Goal: Entertainment & Leisure: Consume media (video, audio)

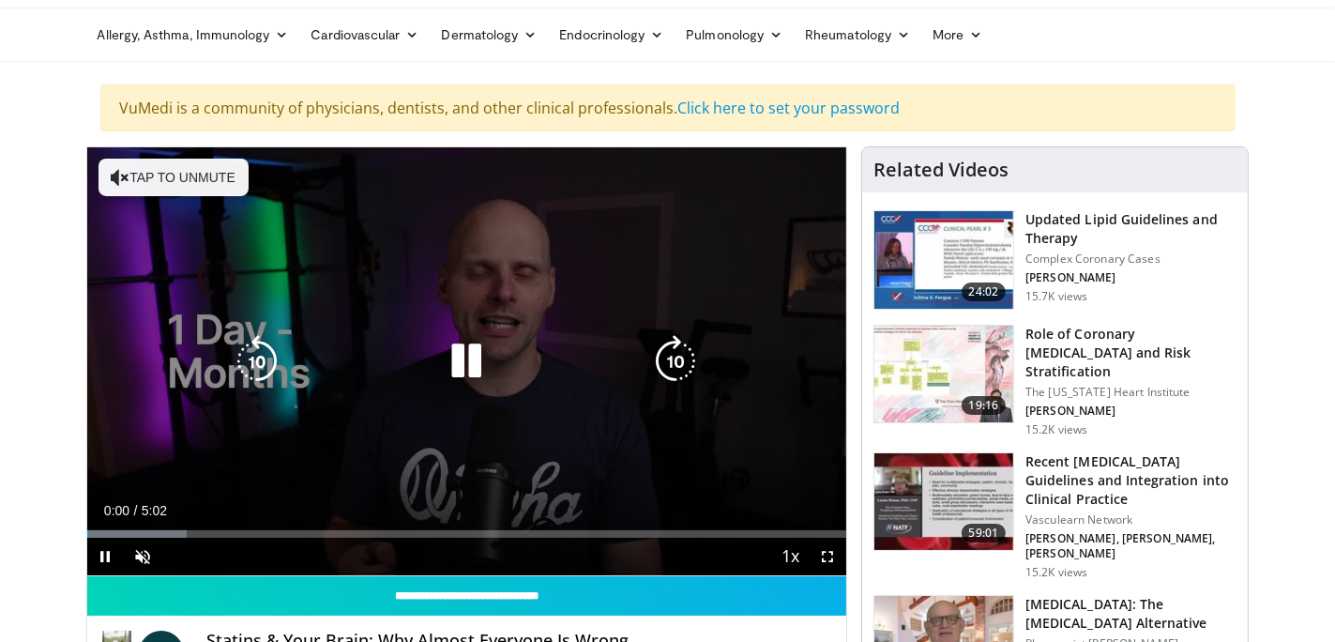
scroll to position [94, 0]
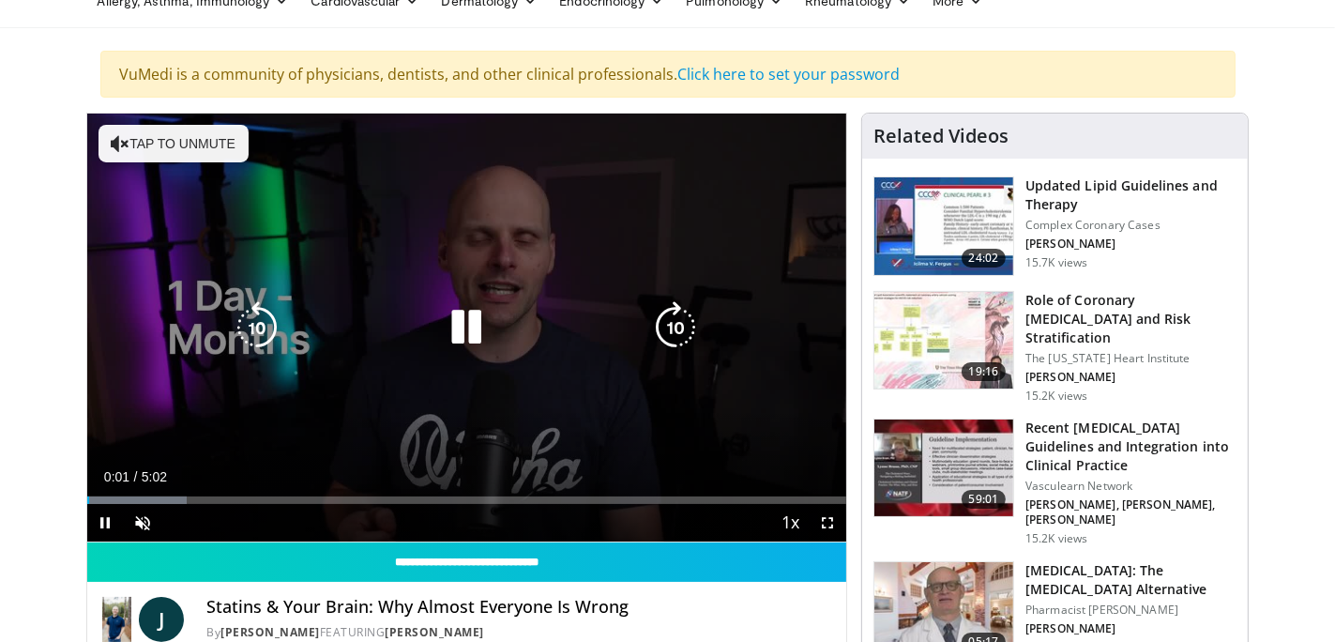
click at [191, 138] on button "Tap to unmute" at bounding box center [173, 144] width 150 height 38
click at [267, 325] on icon "Video Player" at bounding box center [257, 327] width 53 height 53
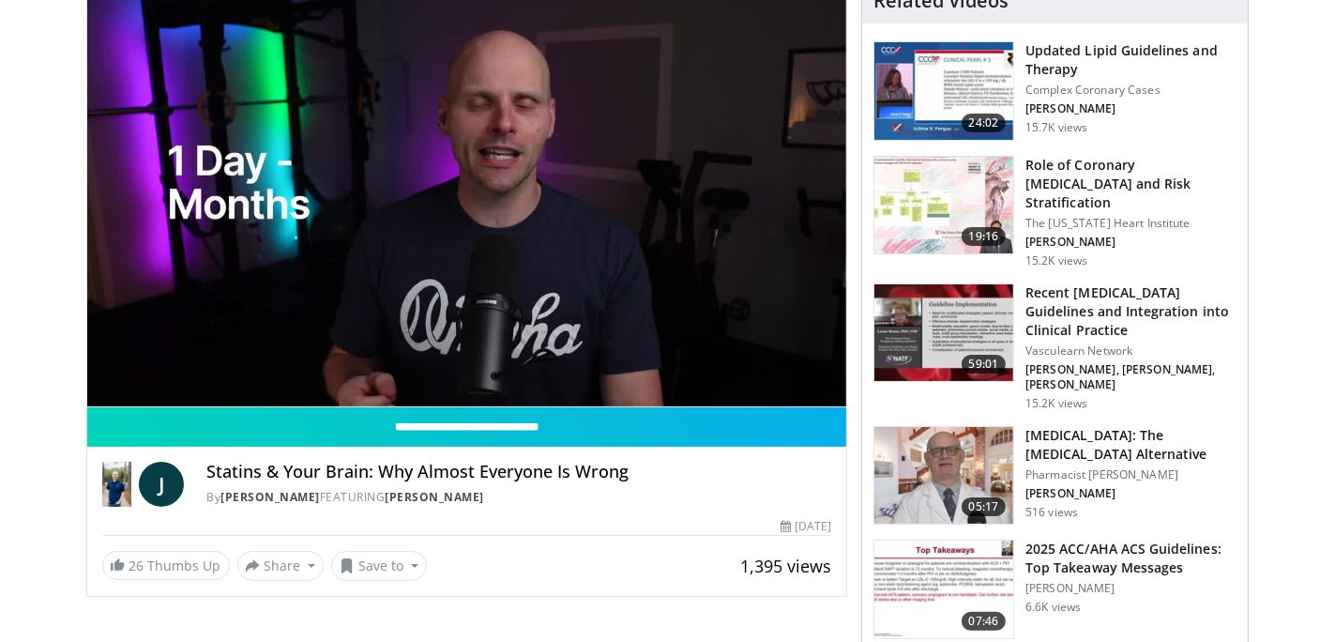
scroll to position [188, 0]
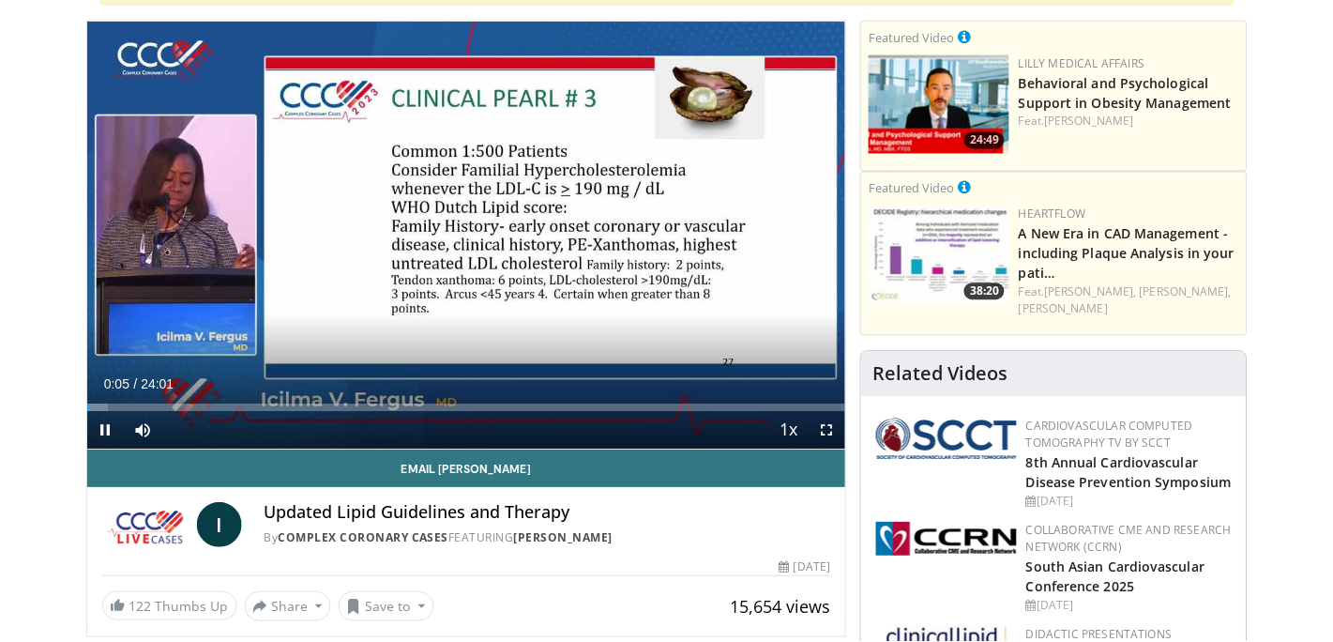
scroll to position [188, 0]
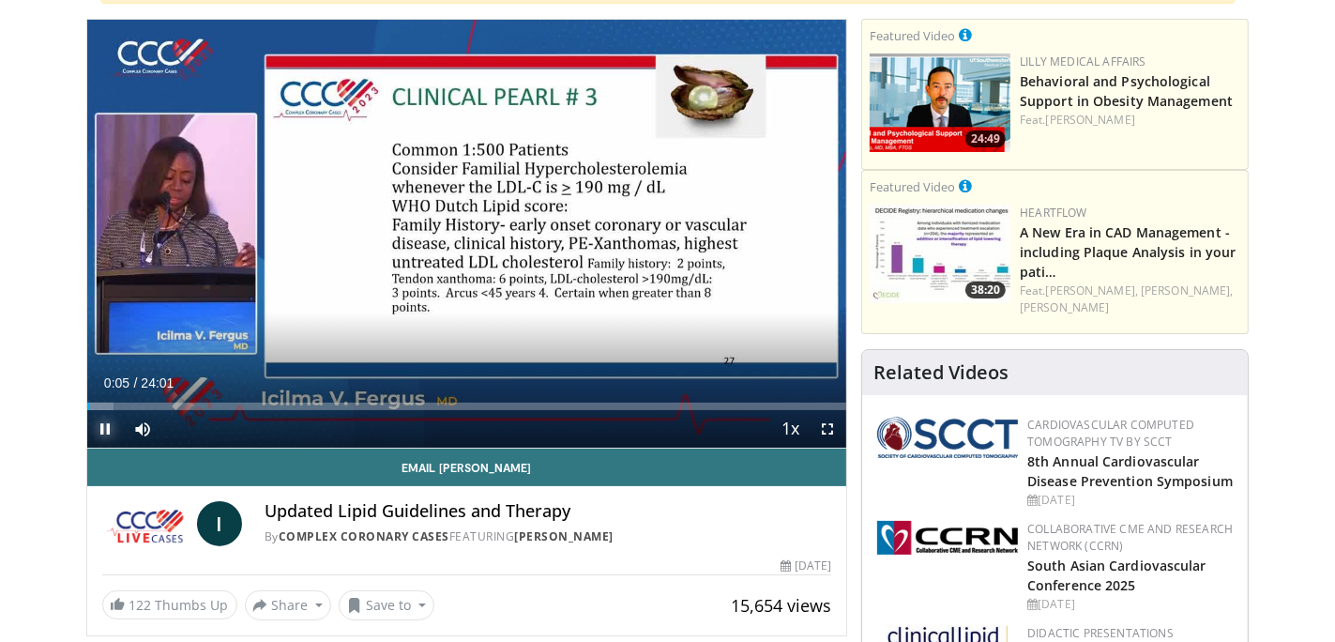
click at [103, 431] on span "Video Player" at bounding box center [106, 429] width 38 height 38
